Goal: Information Seeking & Learning: Compare options

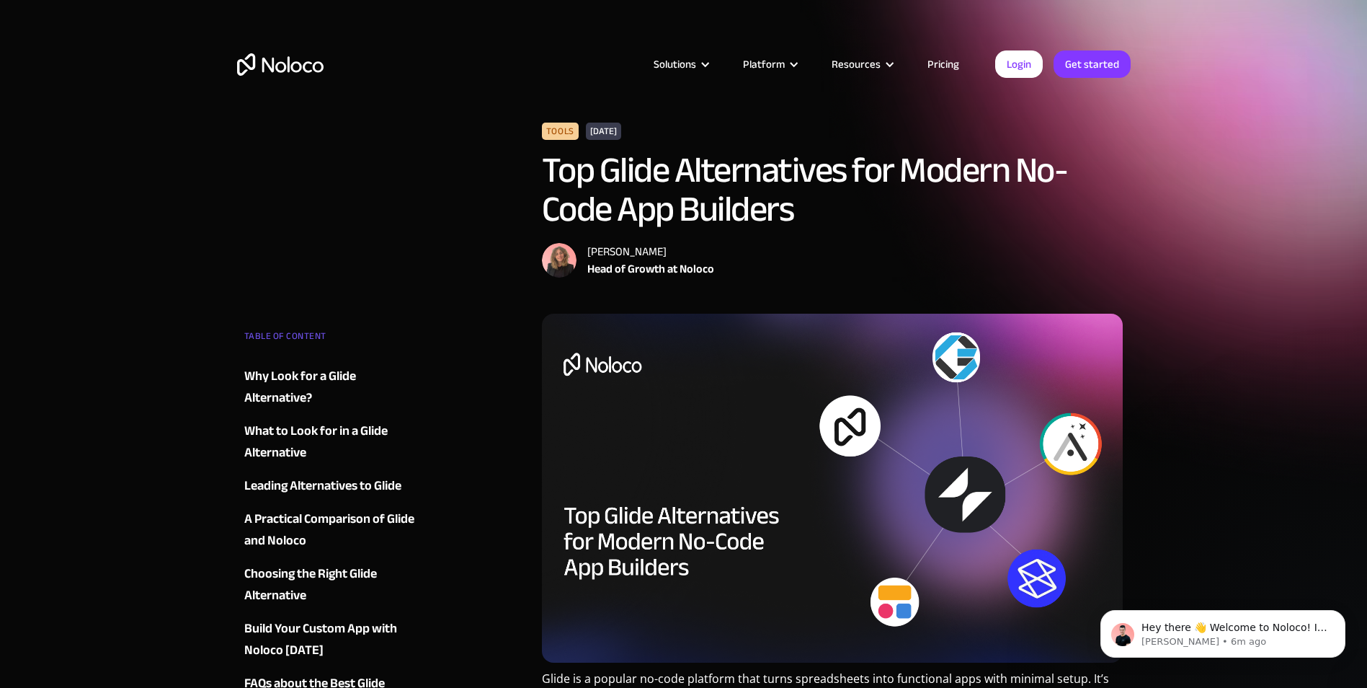
click at [435, 117] on div "Solutions Use Cases Business Types Project Management Keep track of customers, …" at bounding box center [684, 78] width 923 height 85
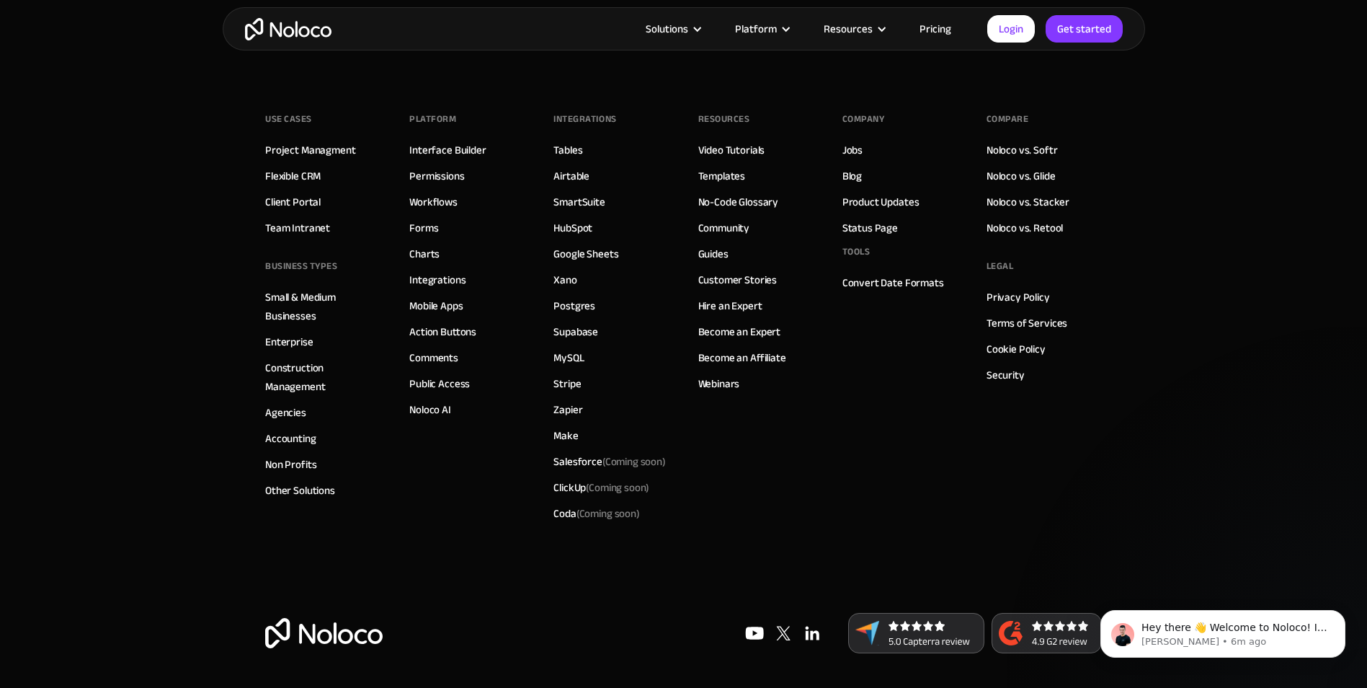
scroll to position [7749, 0]
click at [290, 27] on img "home" at bounding box center [288, 29] width 86 height 22
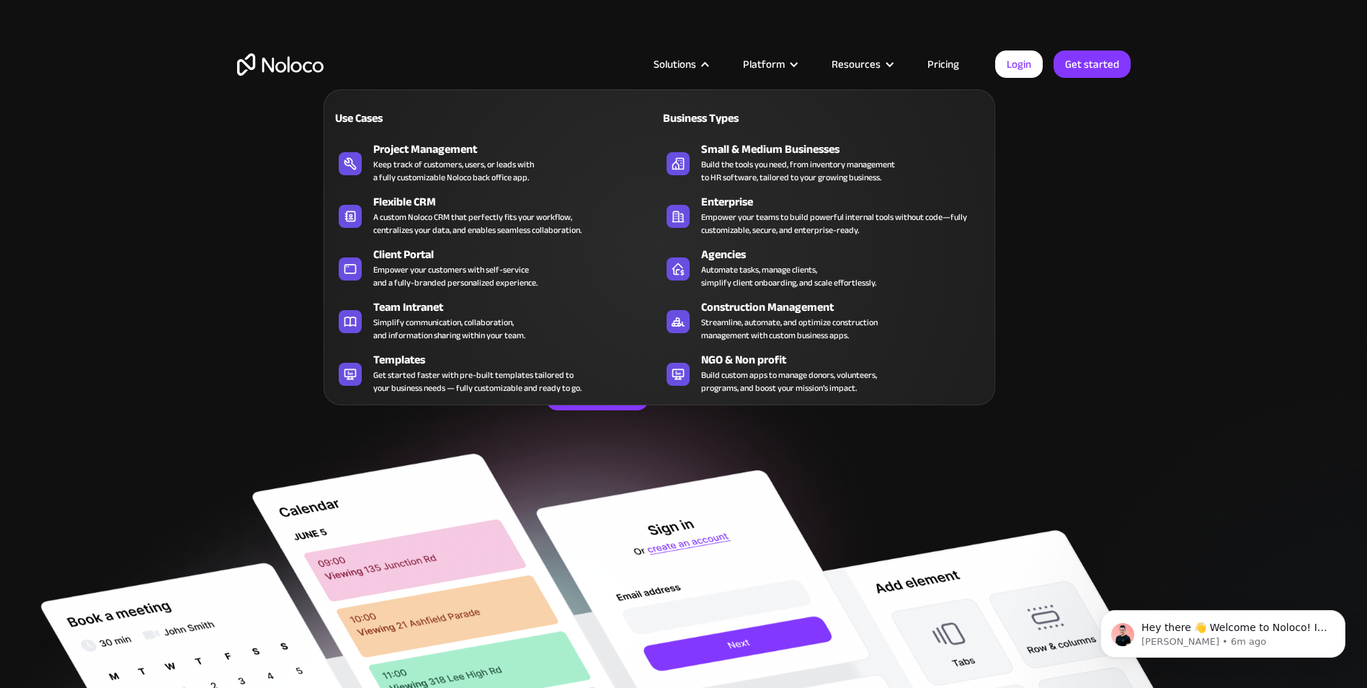
click at [690, 65] on div "Solutions" at bounding box center [675, 64] width 43 height 19
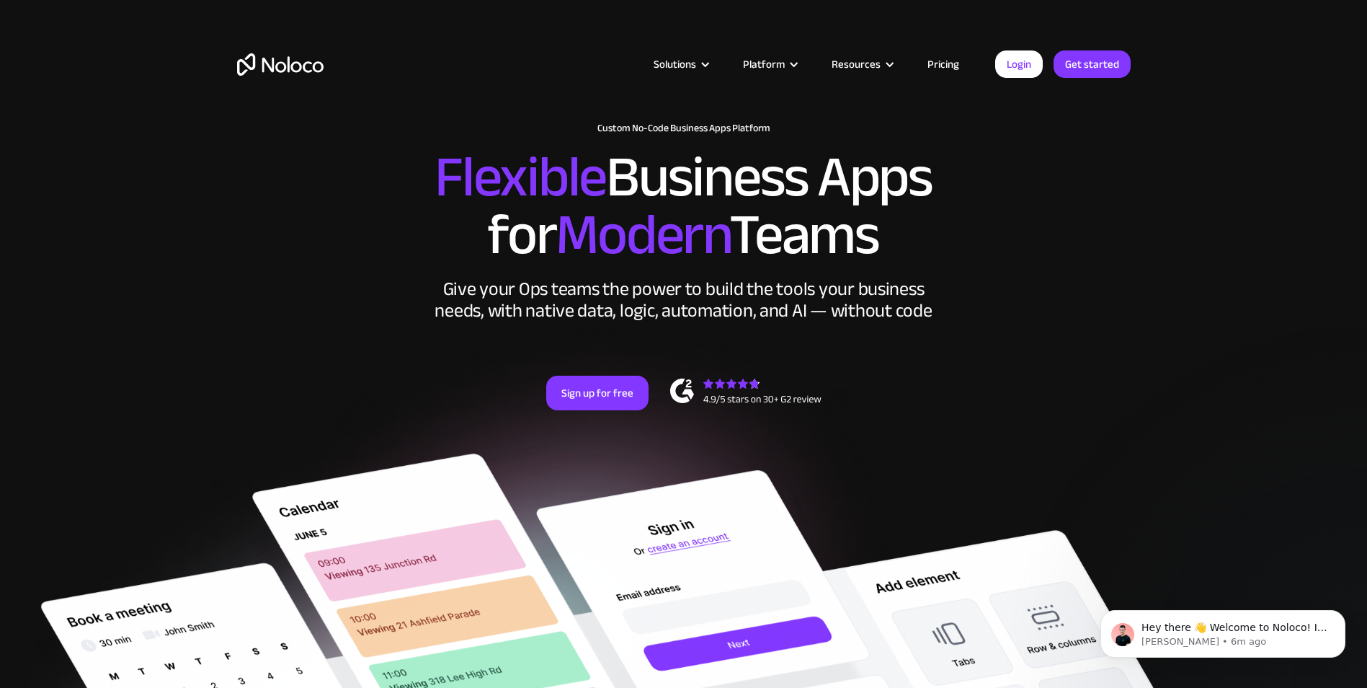
click at [690, 65] on div "Solutions" at bounding box center [675, 64] width 43 height 19
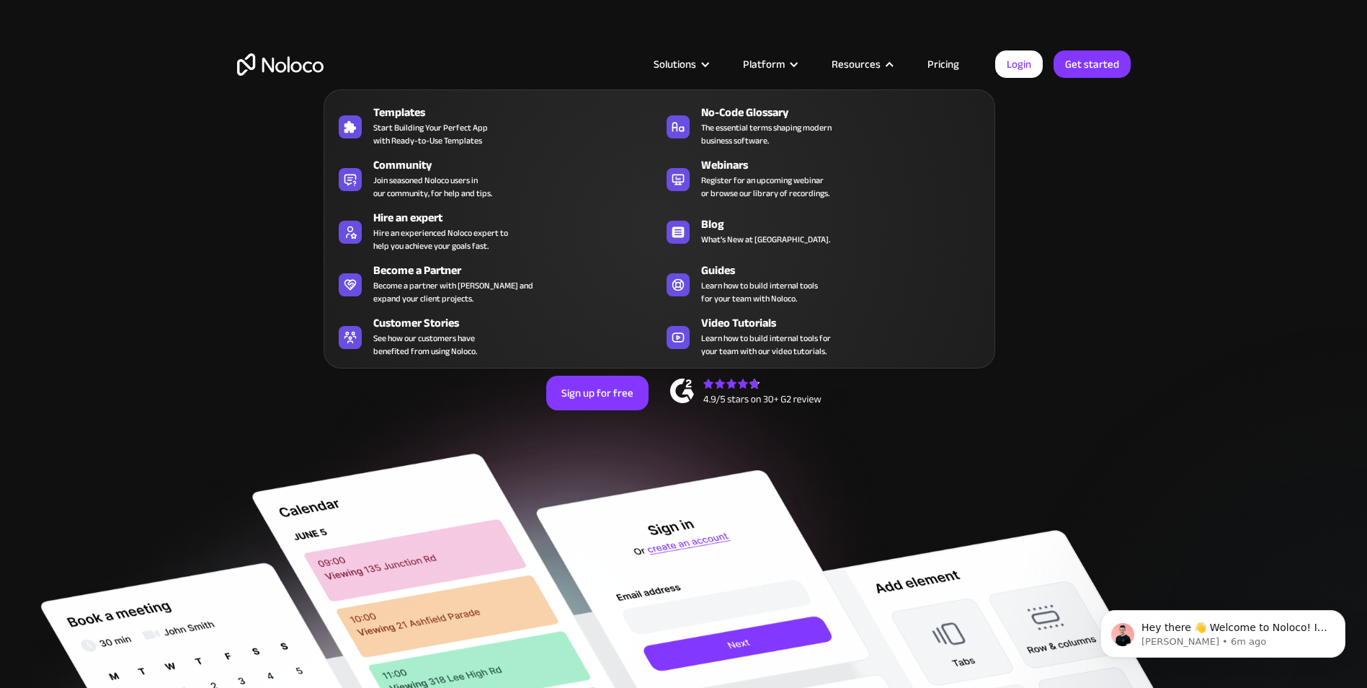
click at [938, 67] on link "Pricing" at bounding box center [944, 64] width 68 height 19
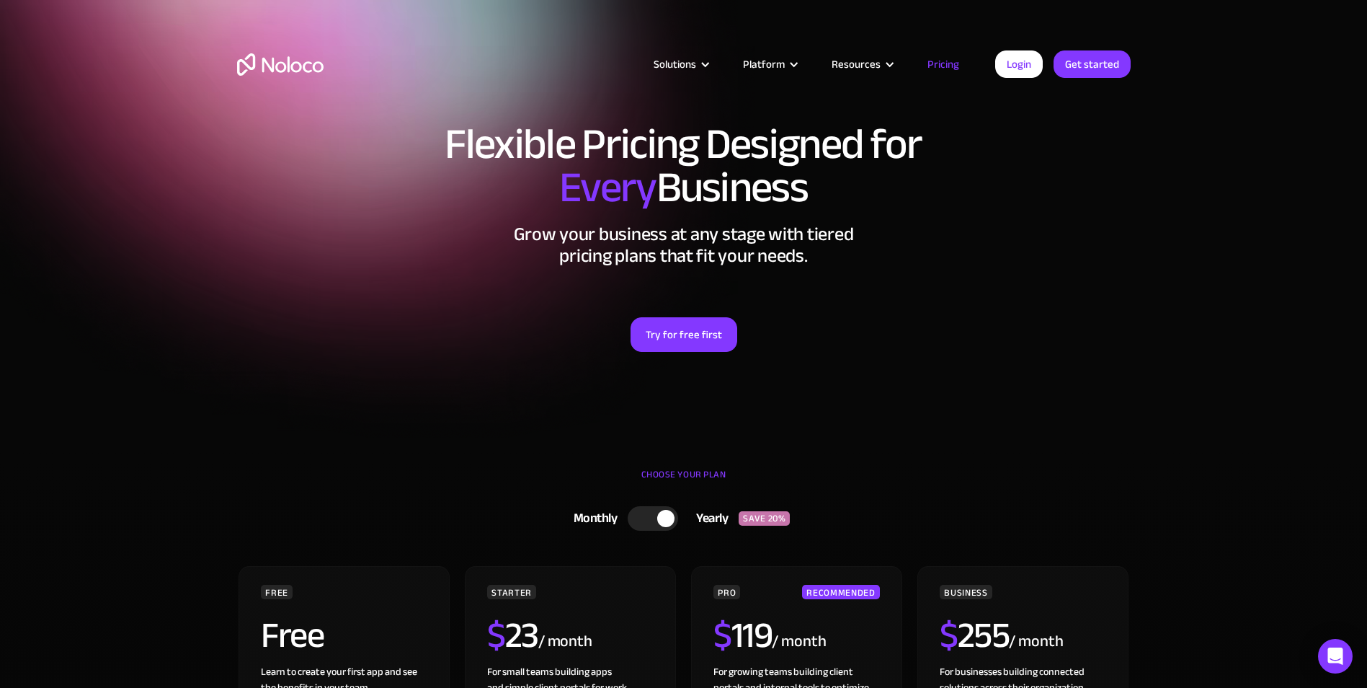
click at [657, 522] on div at bounding box center [653, 518] width 50 height 25
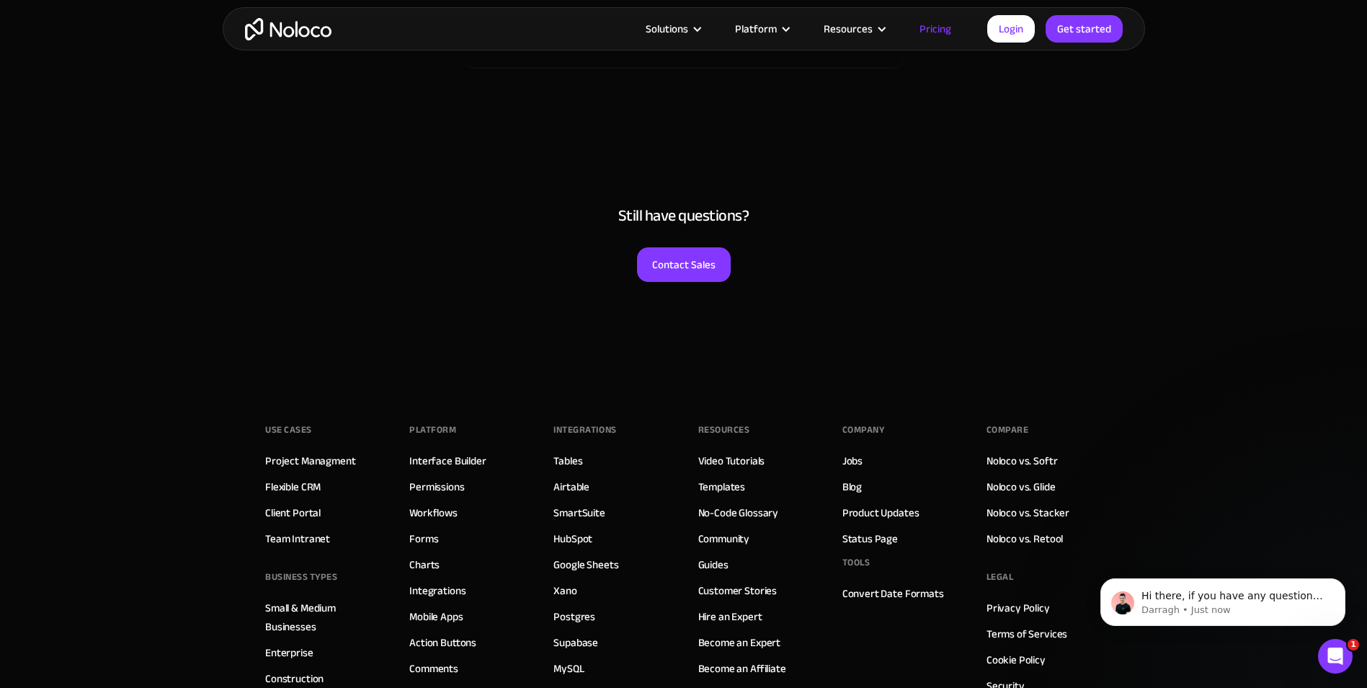
scroll to position [7302, 0]
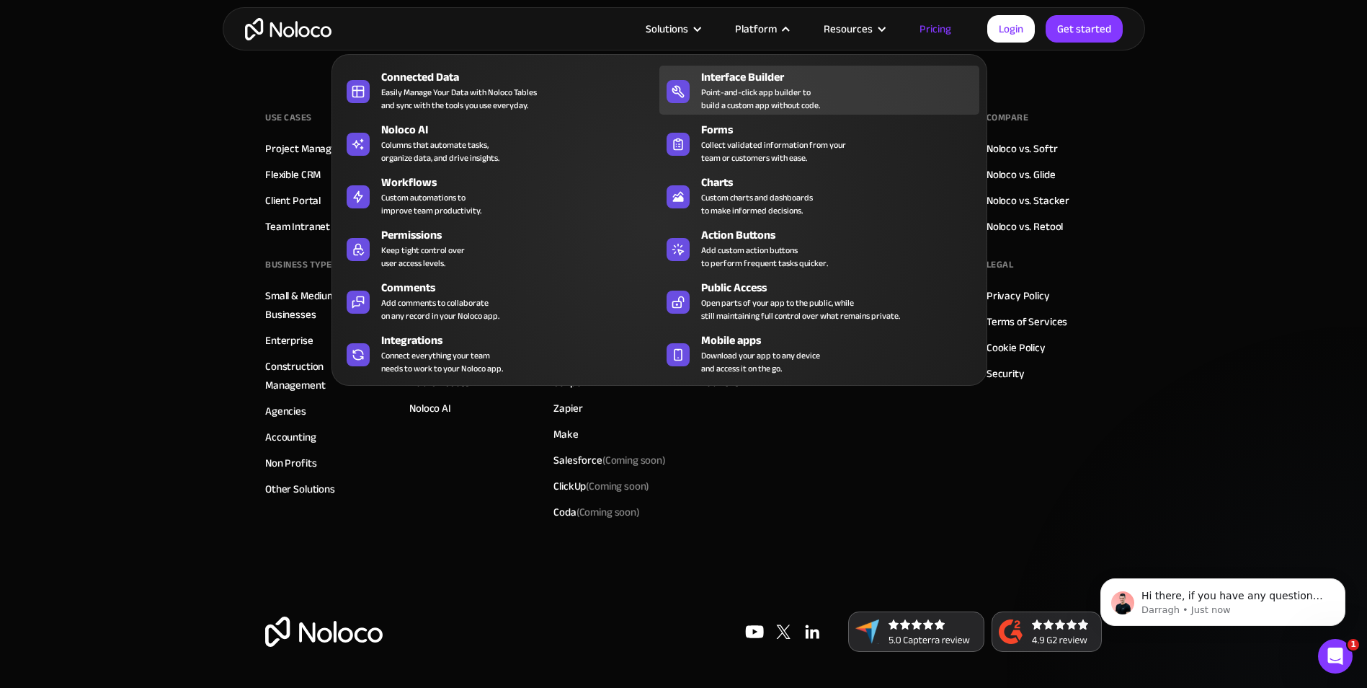
click at [791, 92] on div "Point-and-click app builder to build a custom app without code." at bounding box center [760, 99] width 119 height 26
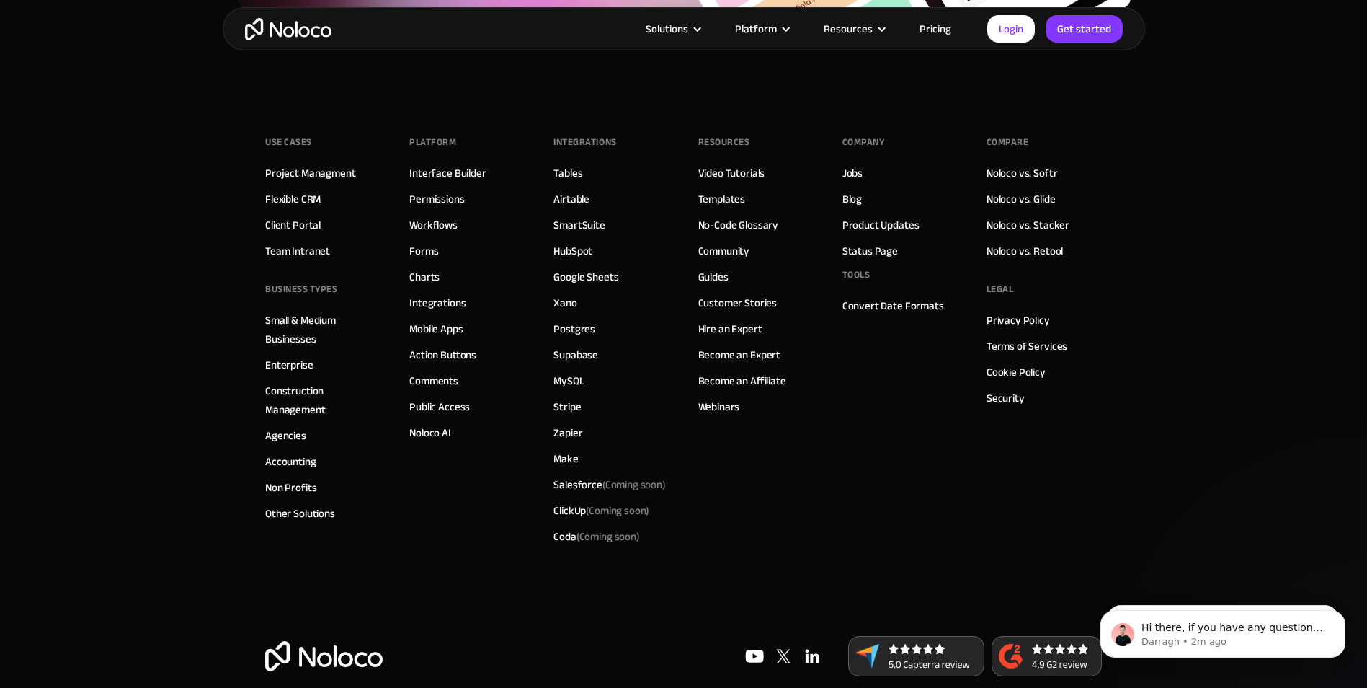
scroll to position [5003, 0]
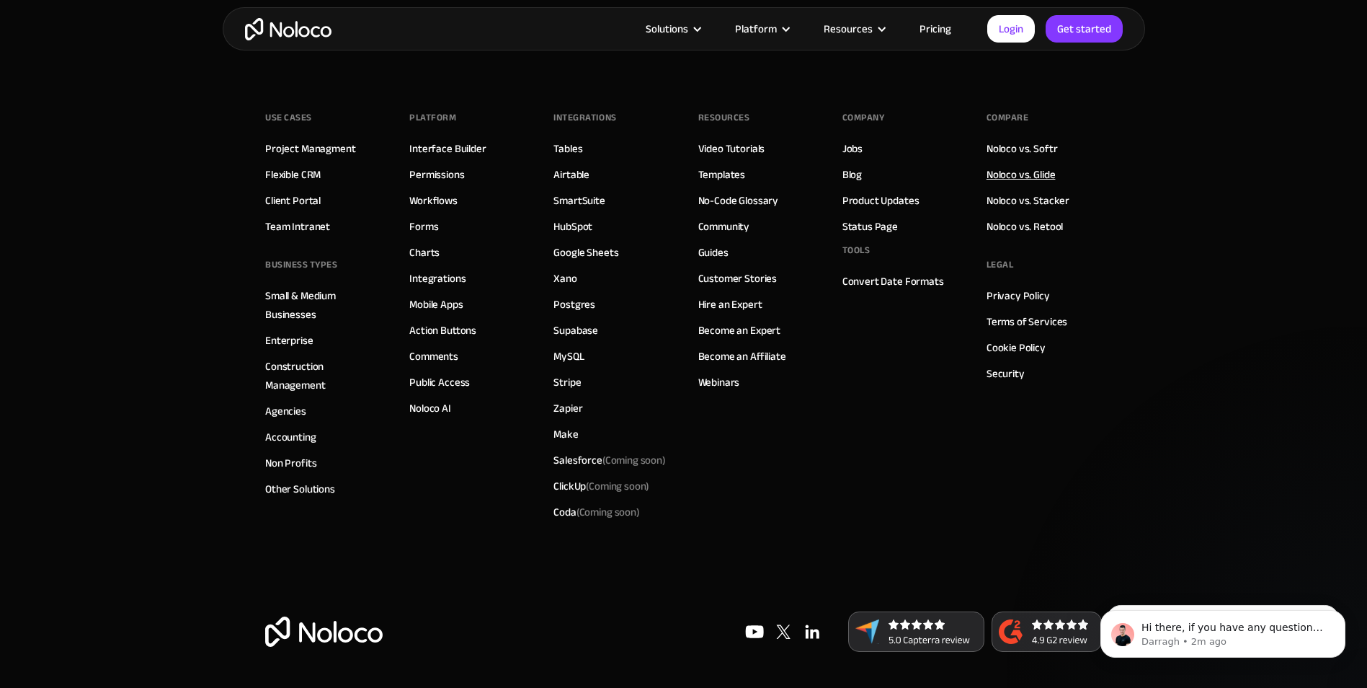
click at [1024, 184] on link "Noloco vs. Glide" at bounding box center [1021, 174] width 69 height 19
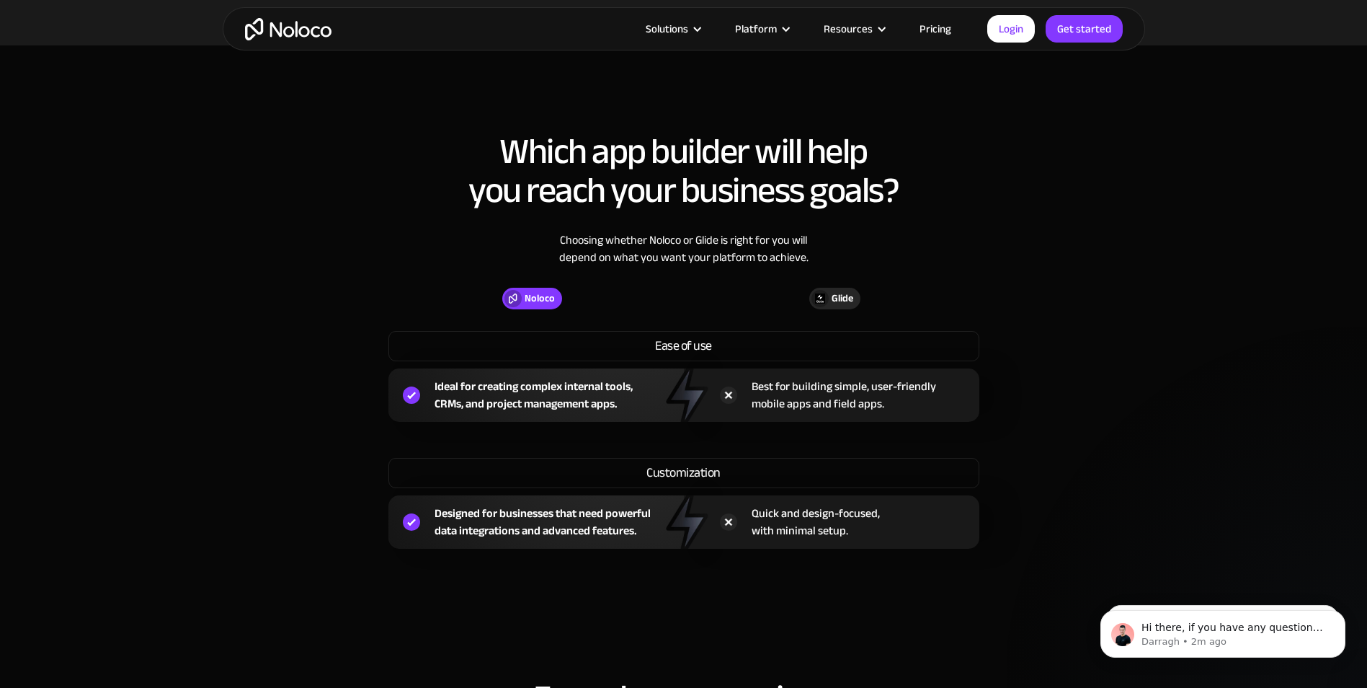
scroll to position [937, 0]
click at [838, 293] on div "Glide" at bounding box center [843, 298] width 22 height 16
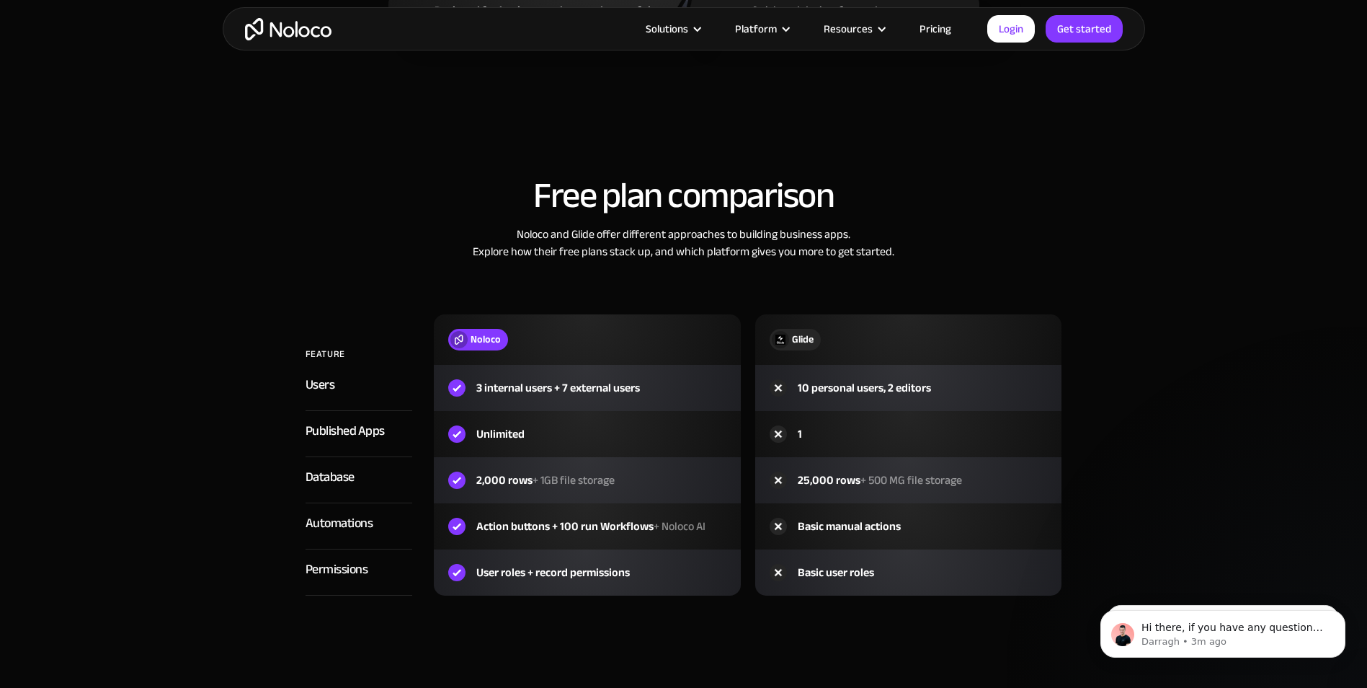
scroll to position [1441, 0]
click at [798, 333] on div "Glide" at bounding box center [803, 337] width 22 height 16
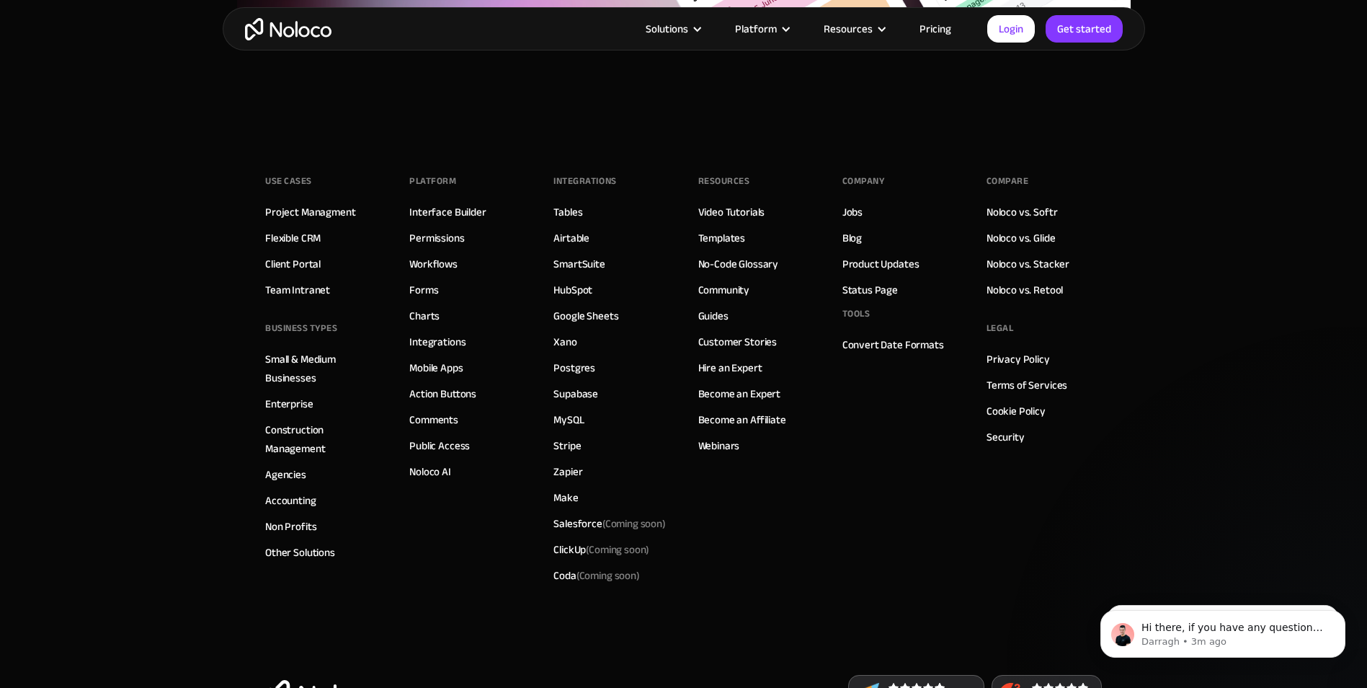
scroll to position [3943, 0]
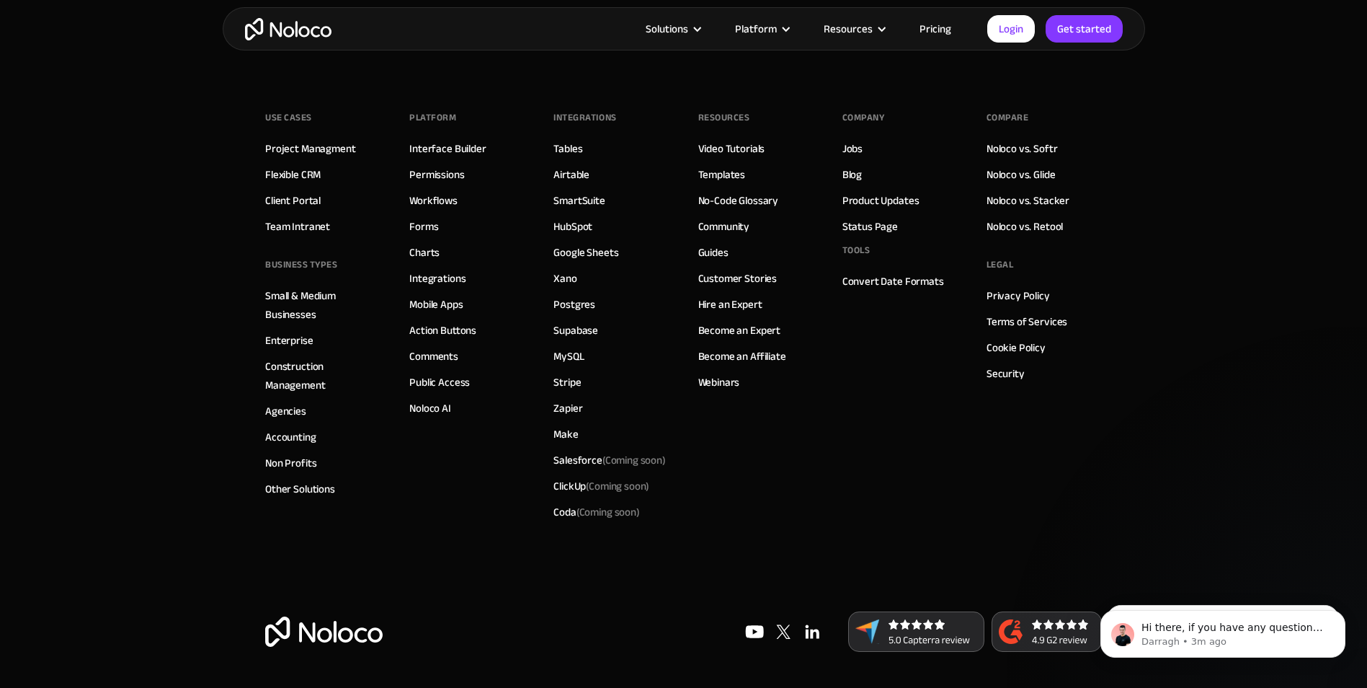
click at [925, 27] on link "Pricing" at bounding box center [936, 28] width 68 height 19
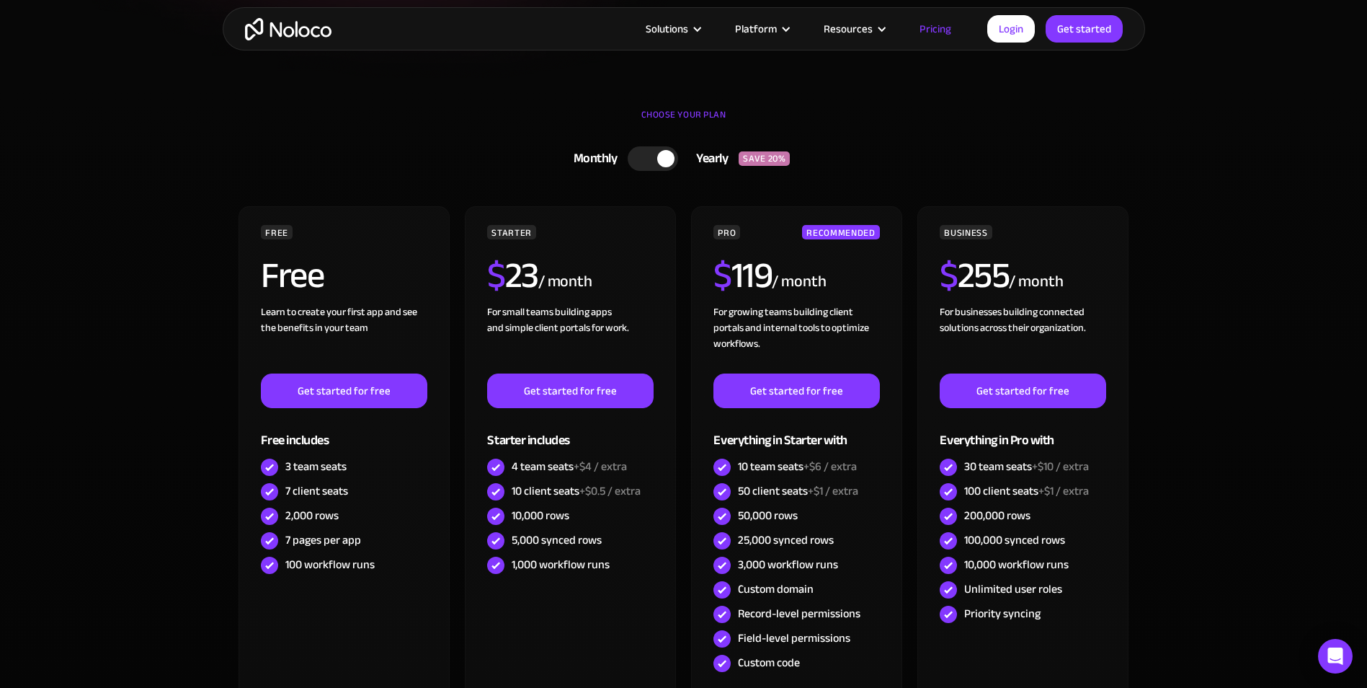
scroll to position [360, 0]
click at [643, 156] on div at bounding box center [653, 158] width 50 height 25
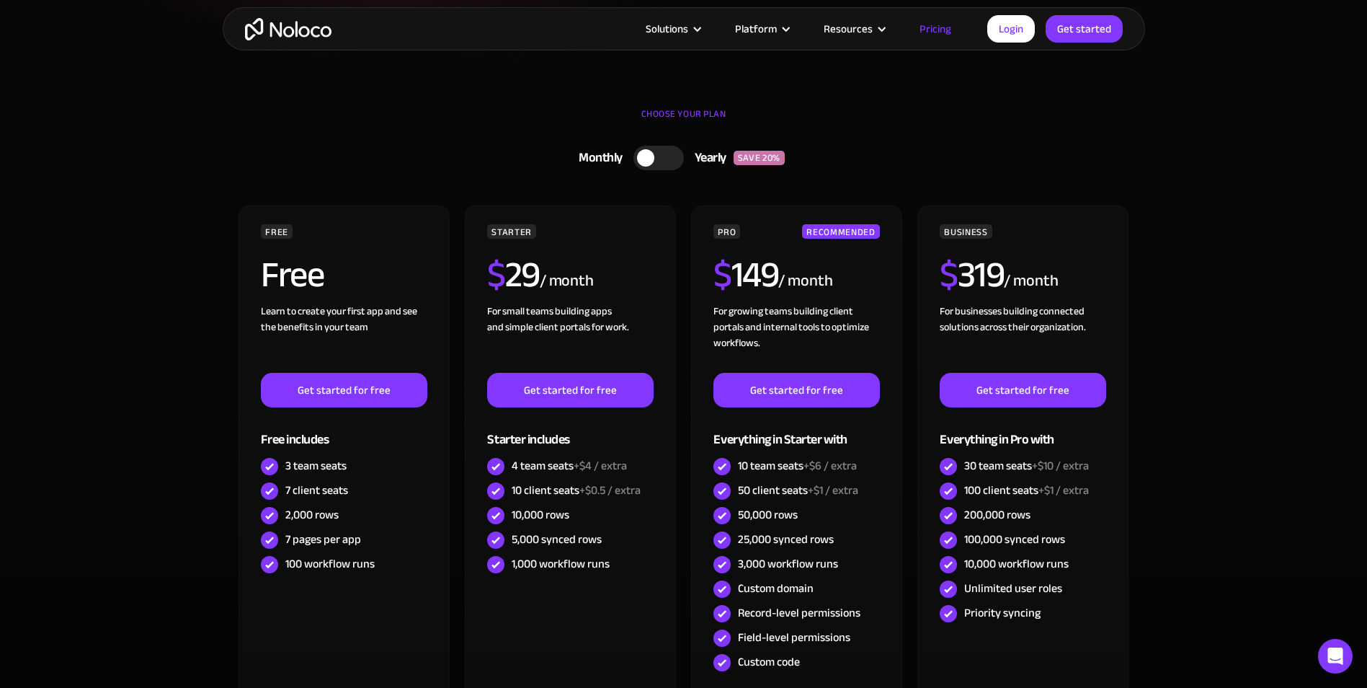
click at [649, 157] on div at bounding box center [645, 157] width 17 height 17
click at [649, 157] on div at bounding box center [653, 158] width 50 height 25
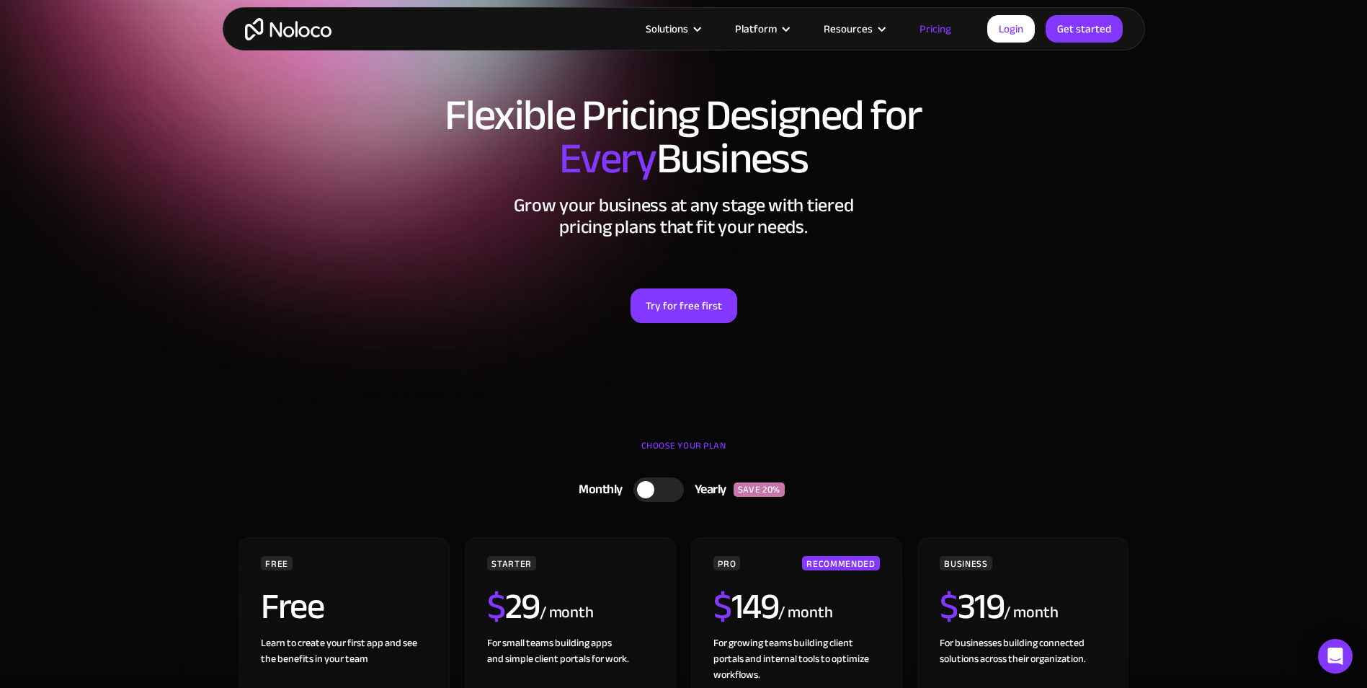
scroll to position [0, 0]
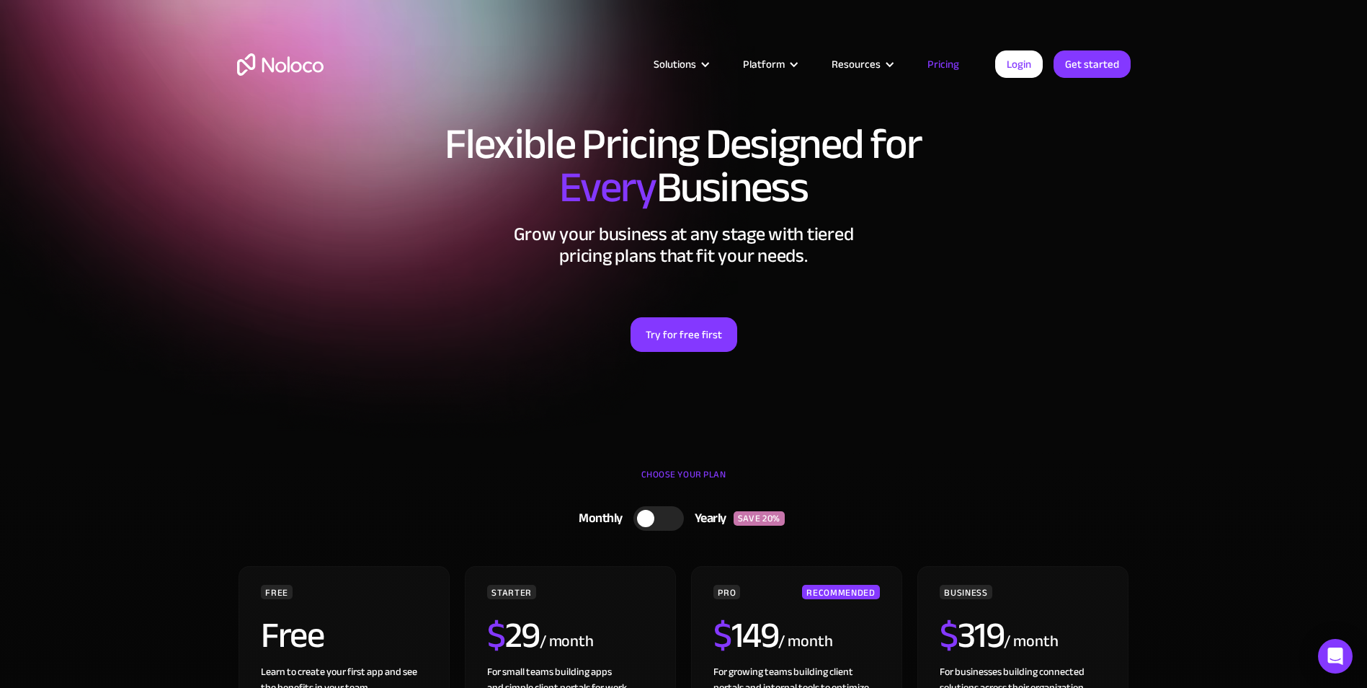
click at [288, 64] on img "home" at bounding box center [280, 64] width 86 height 22
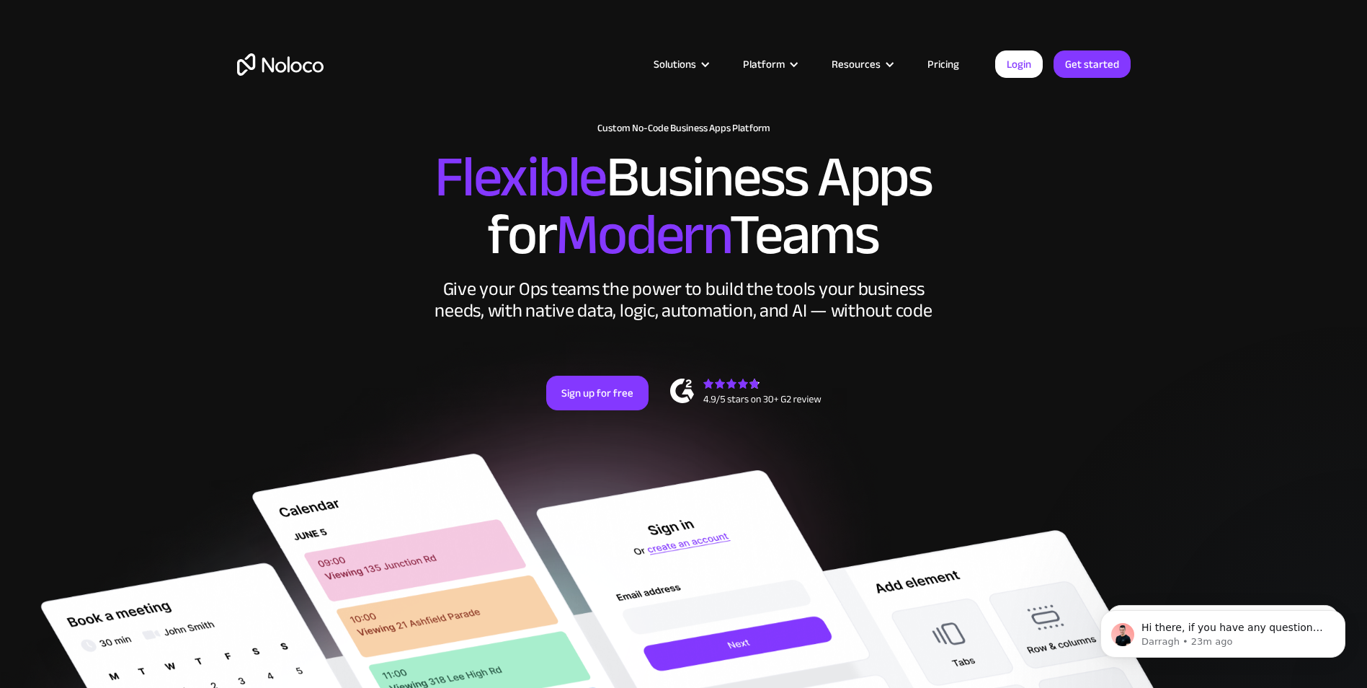
click at [284, 60] on img "home" at bounding box center [280, 64] width 86 height 22
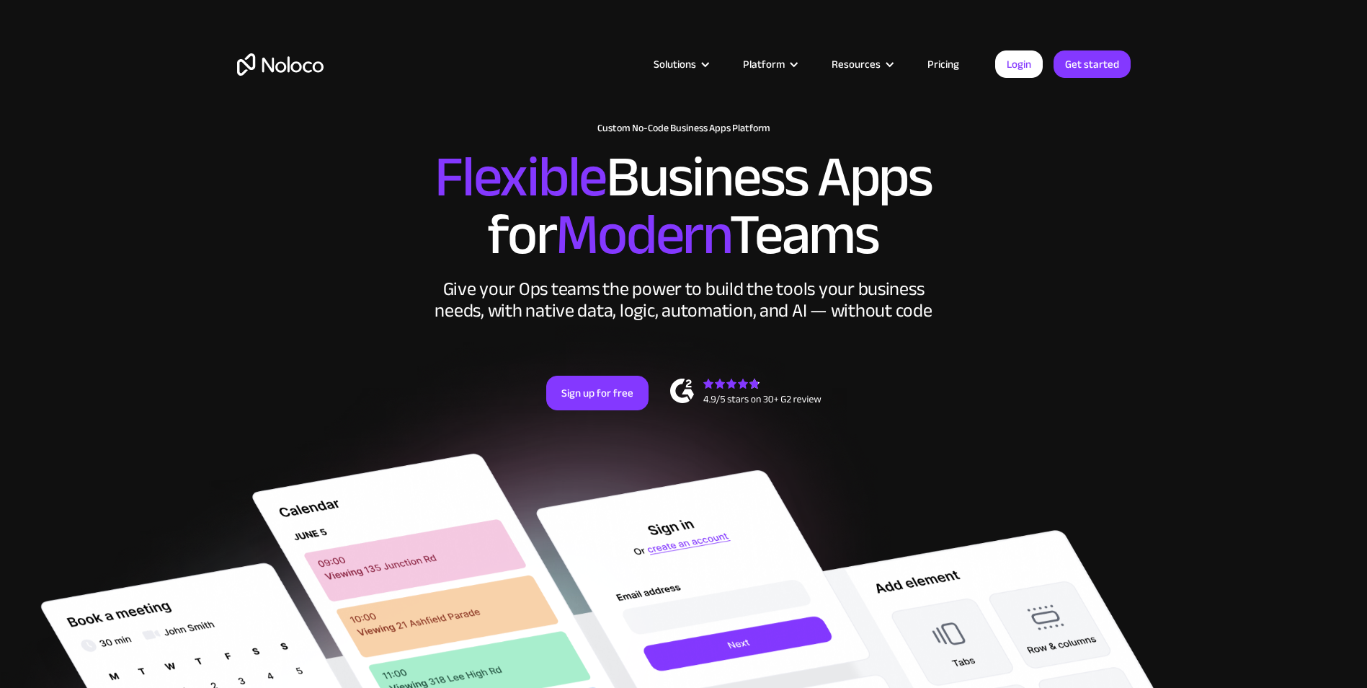
click at [1192, 366] on section "New: Connect Noloco to Stripe Custom No-Code Business Apps Platform Flexible Bu…" at bounding box center [683, 615] width 1367 height 1230
